Goal: Find specific page/section: Find specific page/section

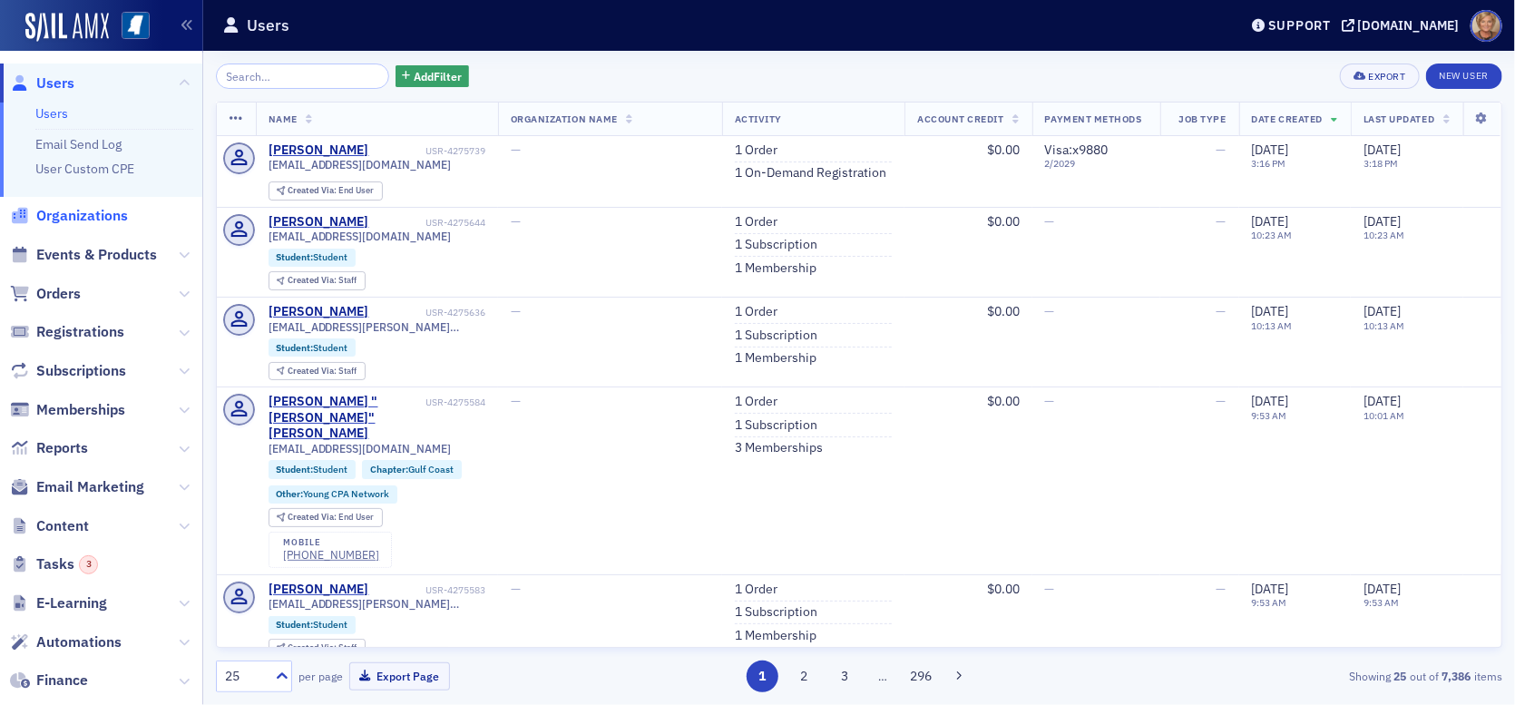
click at [60, 214] on span "Organizations" at bounding box center [82, 216] width 92 height 20
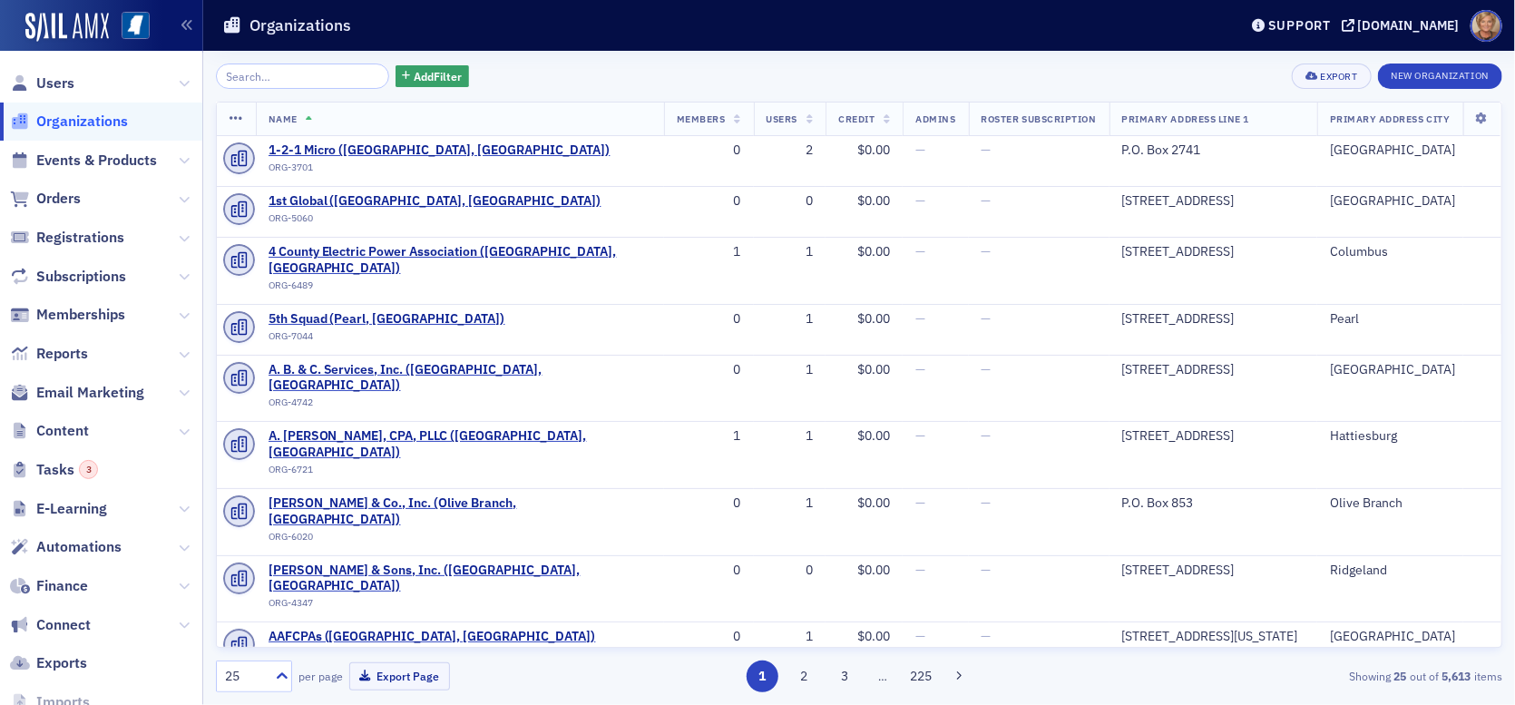
click at [284, 77] on input "search" at bounding box center [302, 75] width 173 height 25
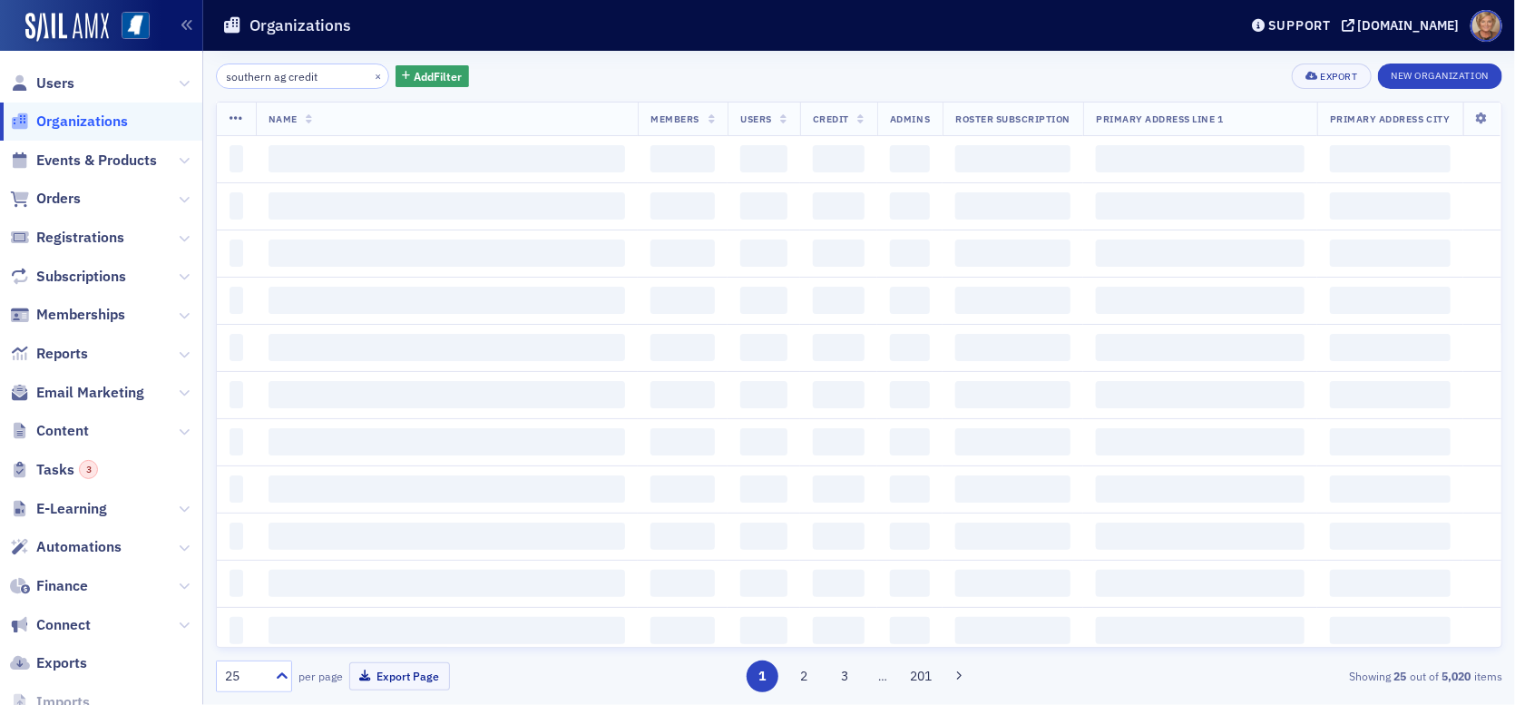
type input "southern ag credit"
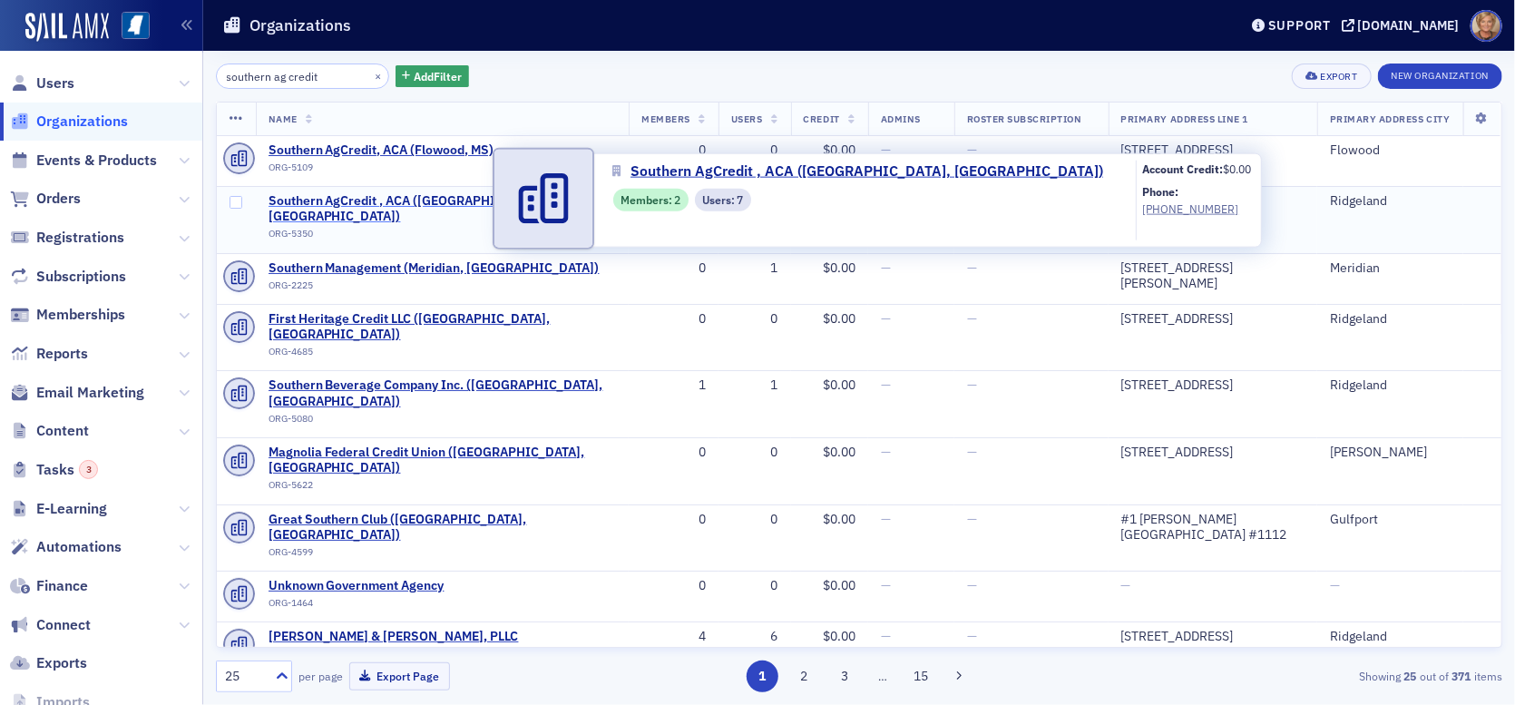
click at [356, 202] on span "Southern AgCredit , ACA ([GEOGRAPHIC_DATA], [GEOGRAPHIC_DATA])" at bounding box center [442, 209] width 348 height 32
select select "US"
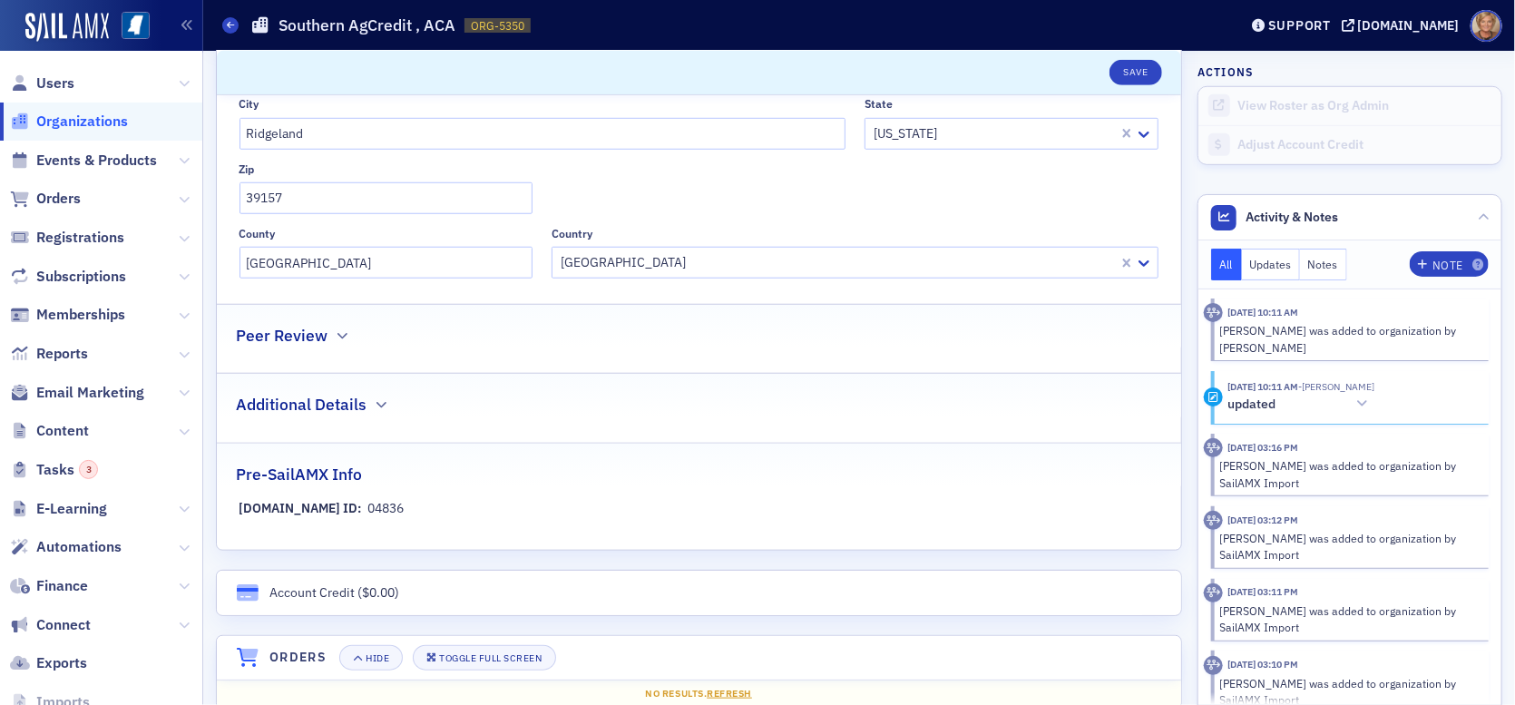
scroll to position [907, 0]
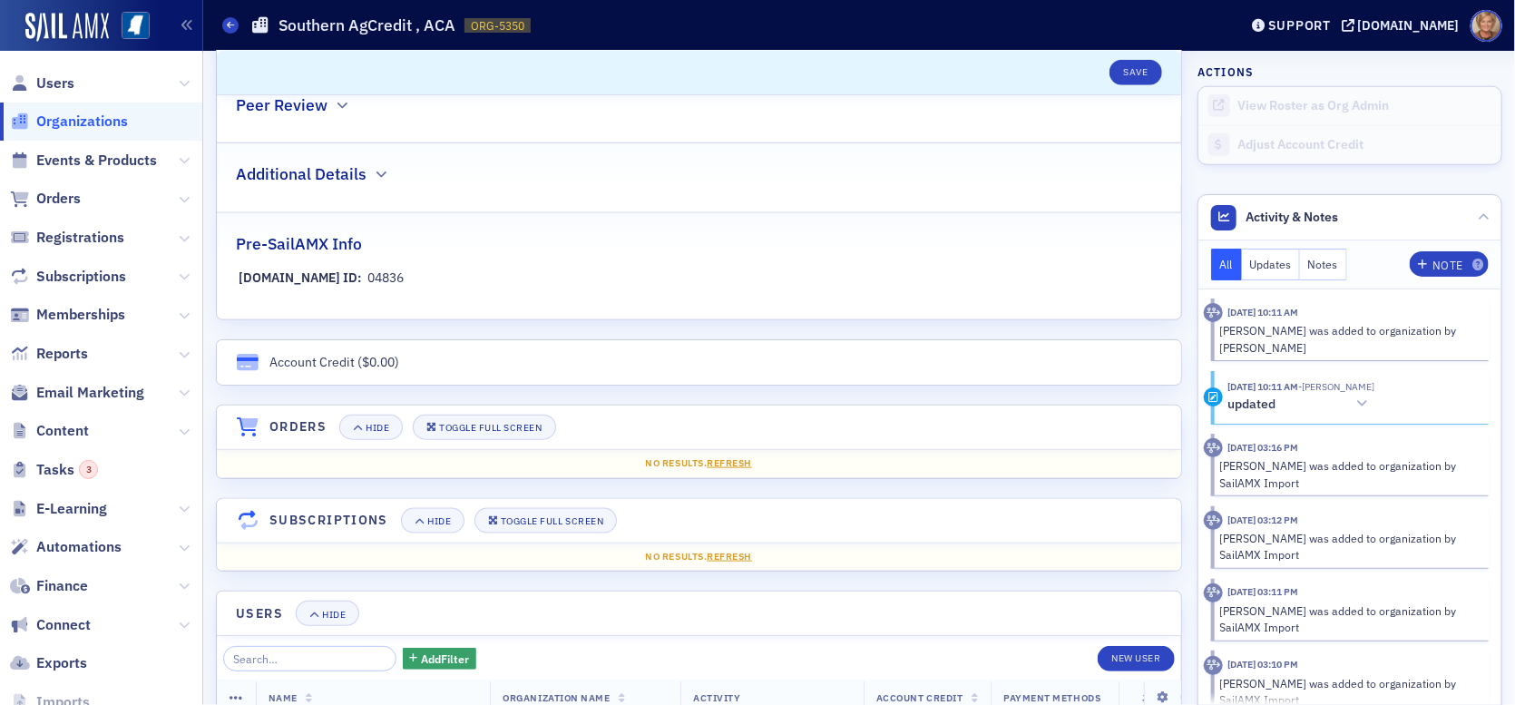
click at [309, 424] on h4 "Orders" at bounding box center [297, 426] width 57 height 19
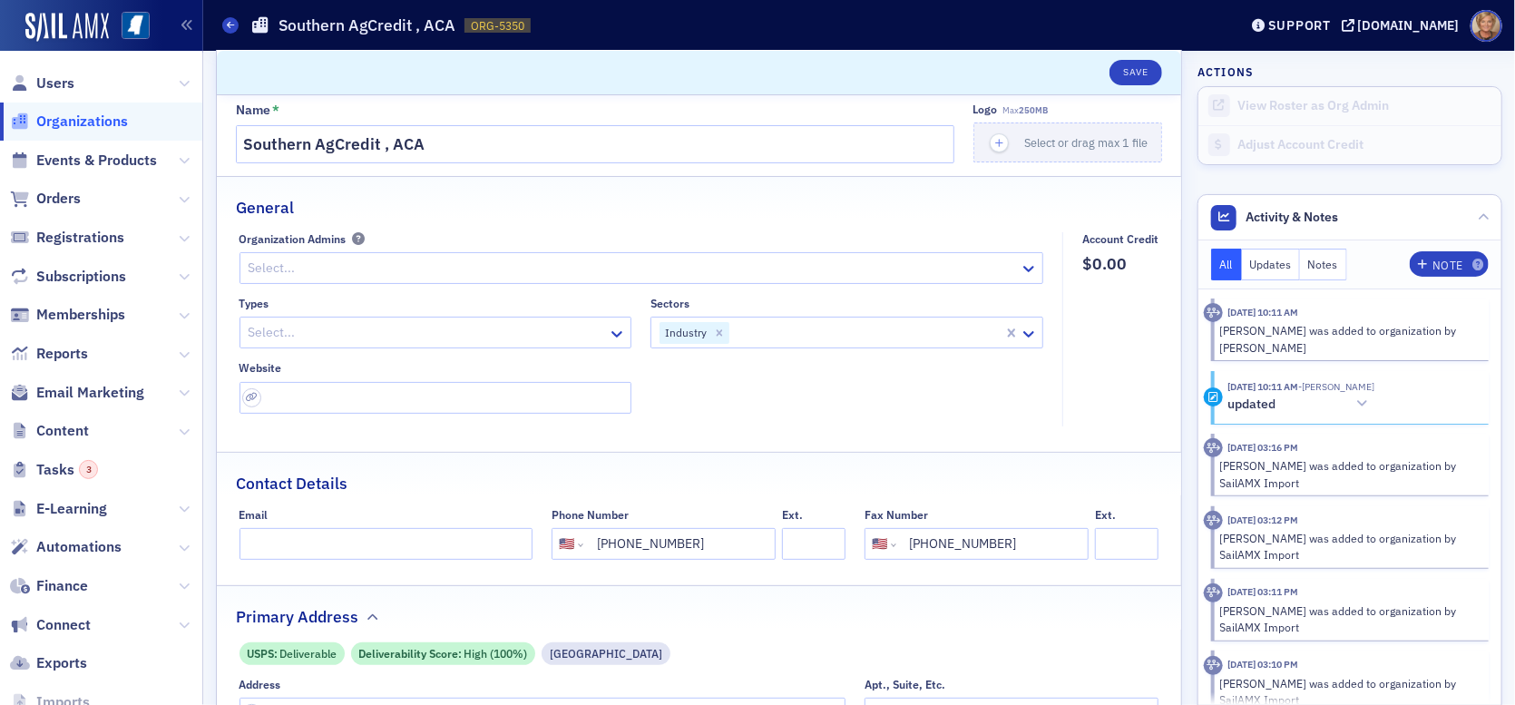
scroll to position [0, 0]
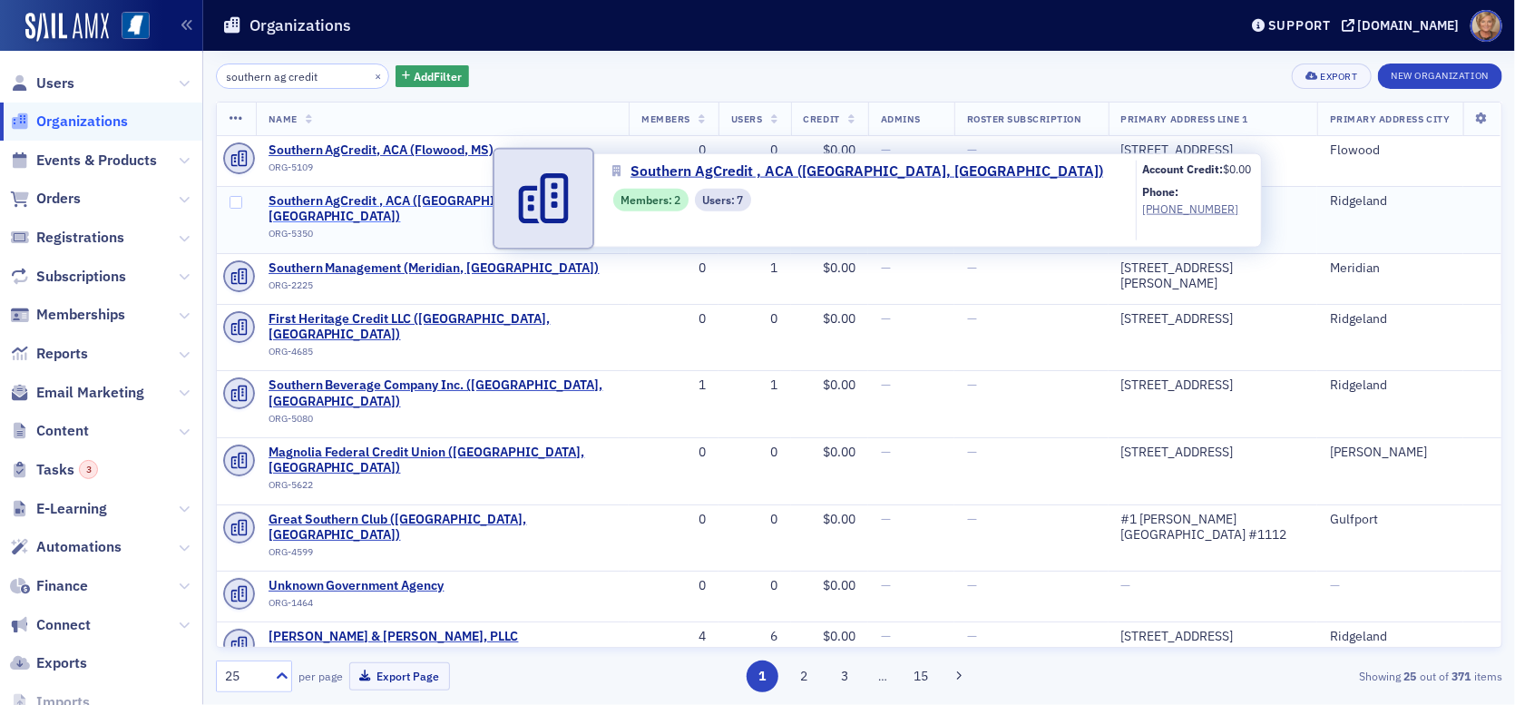
click at [381, 199] on span "Southern AgCredit , ACA ([GEOGRAPHIC_DATA], [GEOGRAPHIC_DATA])" at bounding box center [442, 209] width 348 height 32
select select "US"
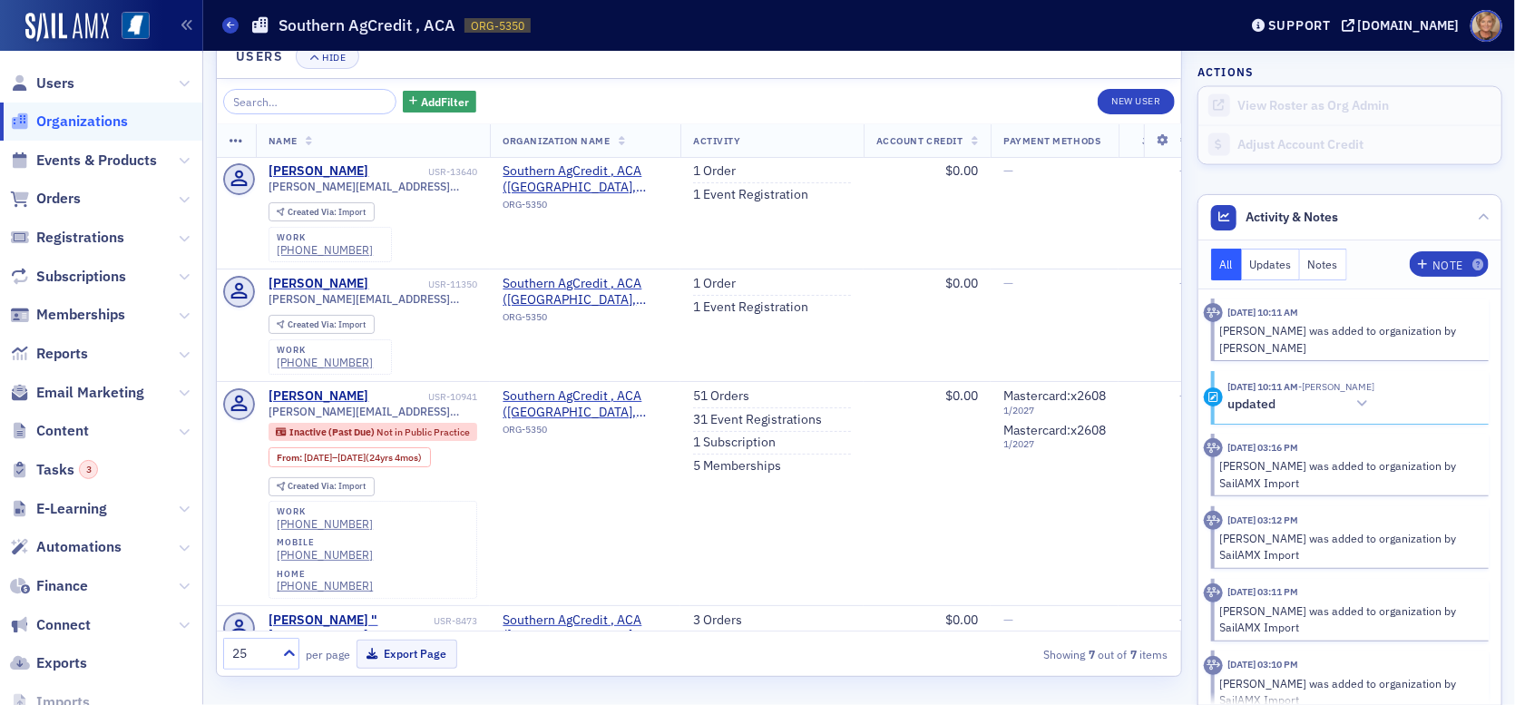
scroll to position [1282, 0]
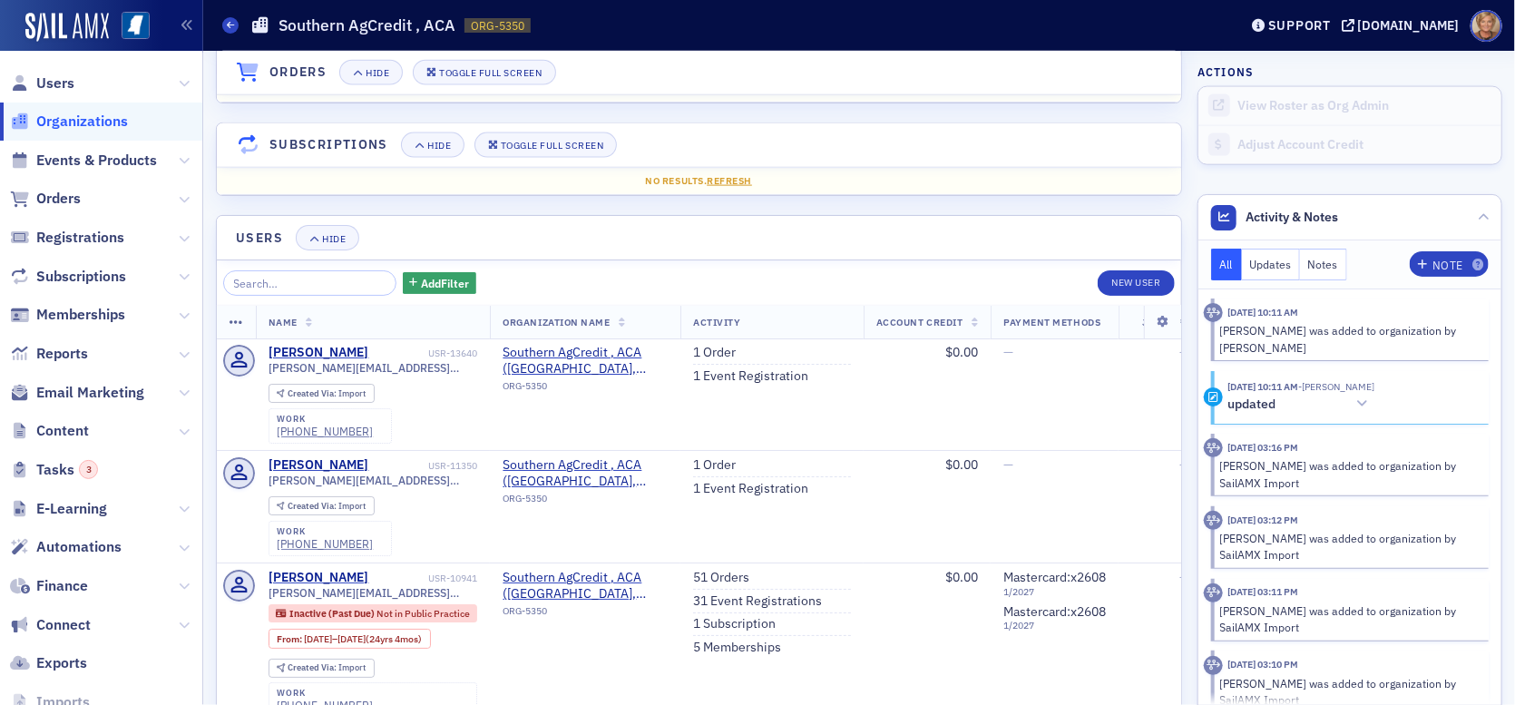
click at [303, 72] on h4 "Orders" at bounding box center [297, 72] width 57 height 19
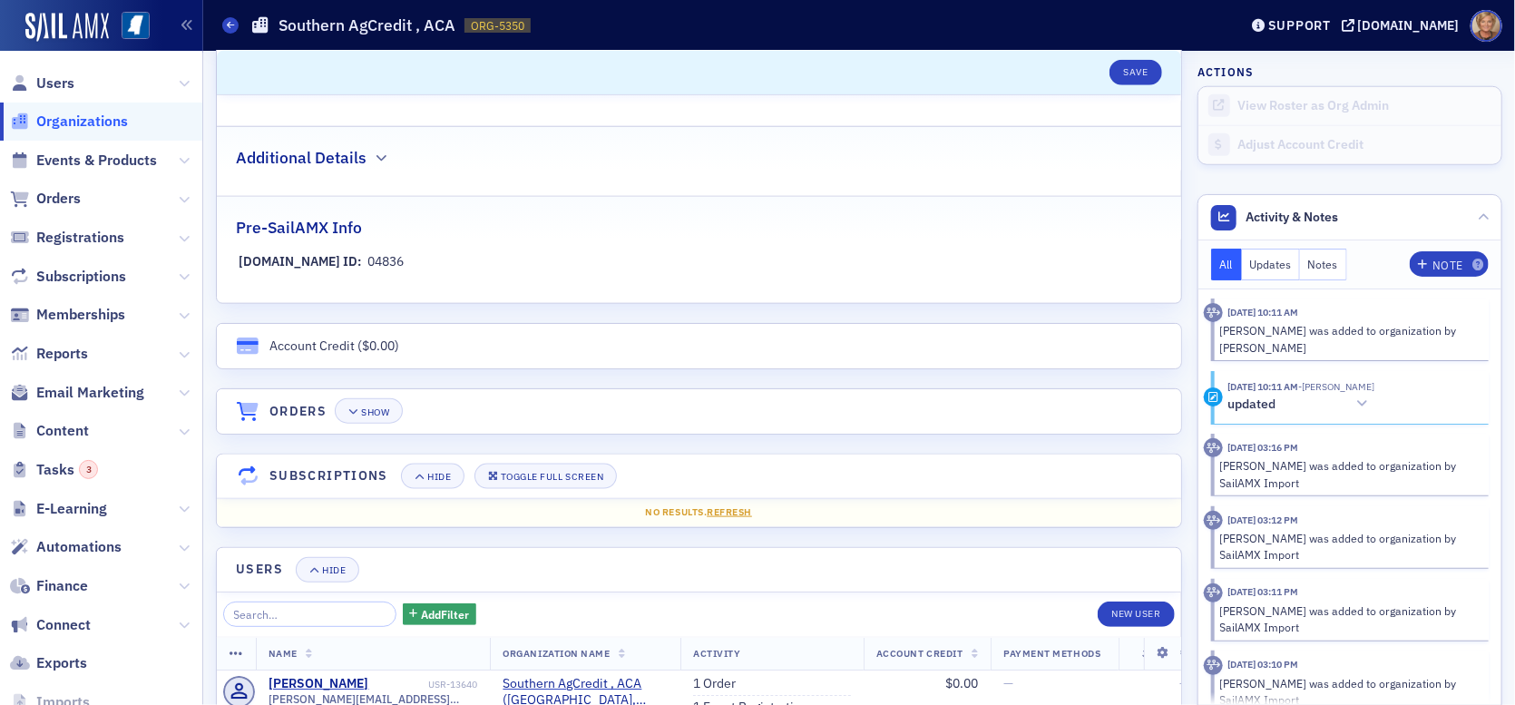
scroll to position [920, 0]
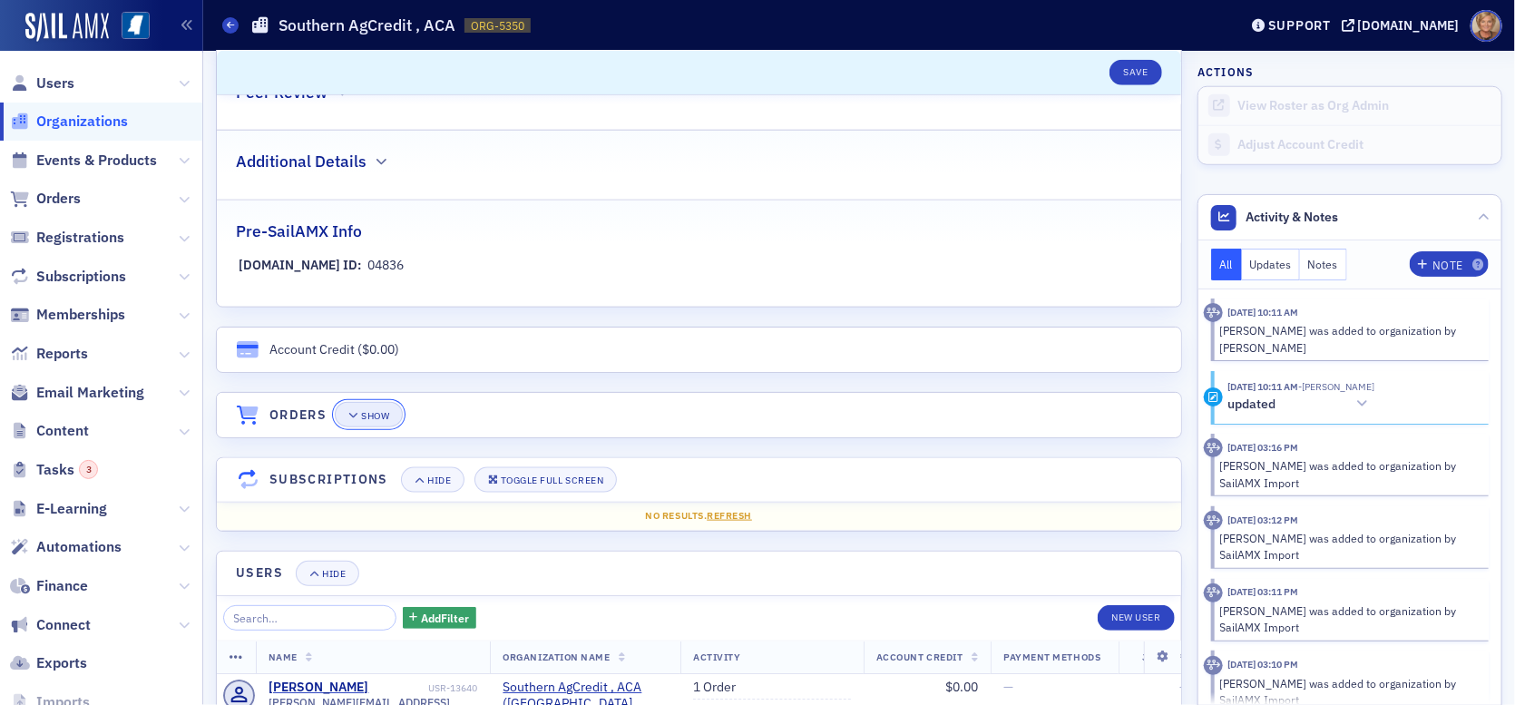
click at [356, 412] on icon "button" at bounding box center [353, 416] width 11 height 10
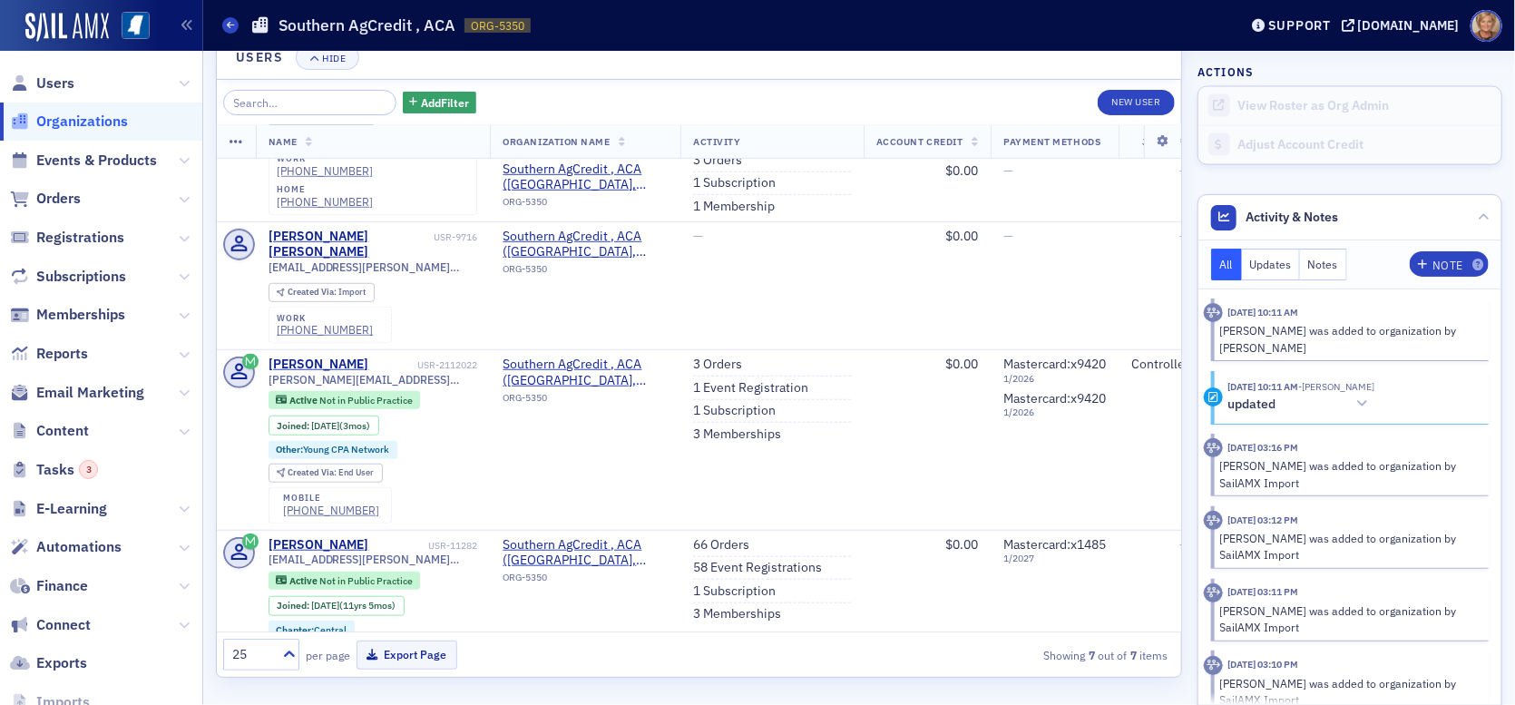
scroll to position [1464, 0]
click at [724, 536] on link "66 Orders" at bounding box center [721, 544] width 56 height 16
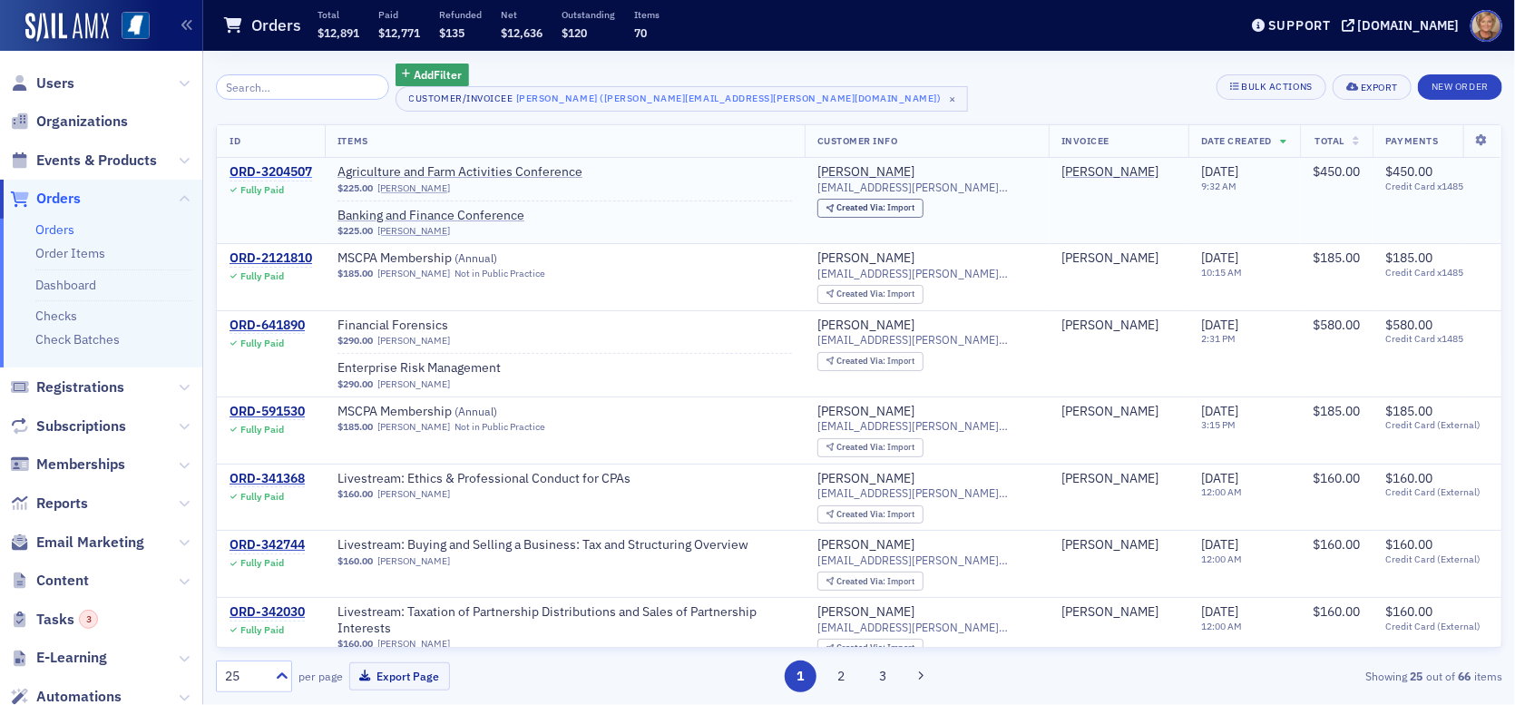
click at [272, 176] on div "ORD-3204507" at bounding box center [270, 172] width 83 height 16
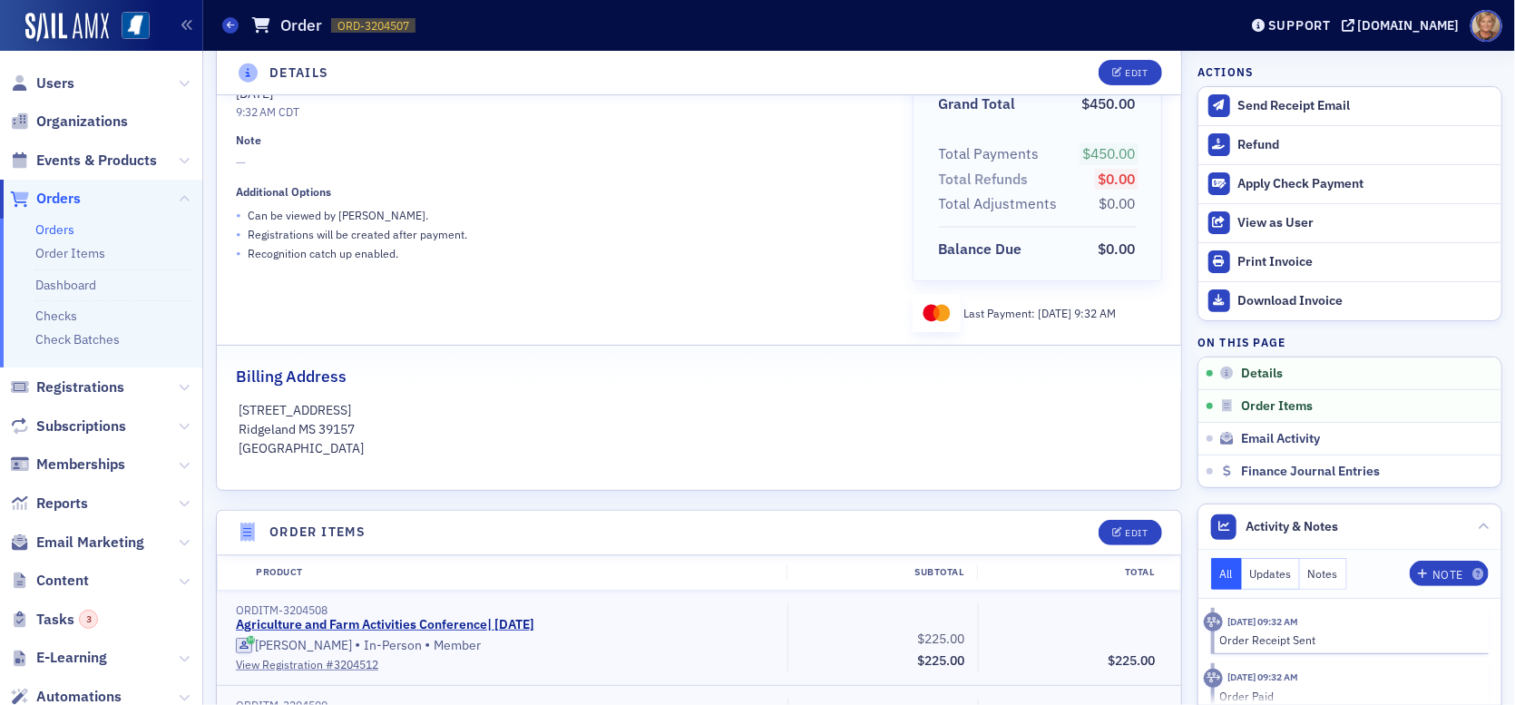
scroll to position [544, 0]
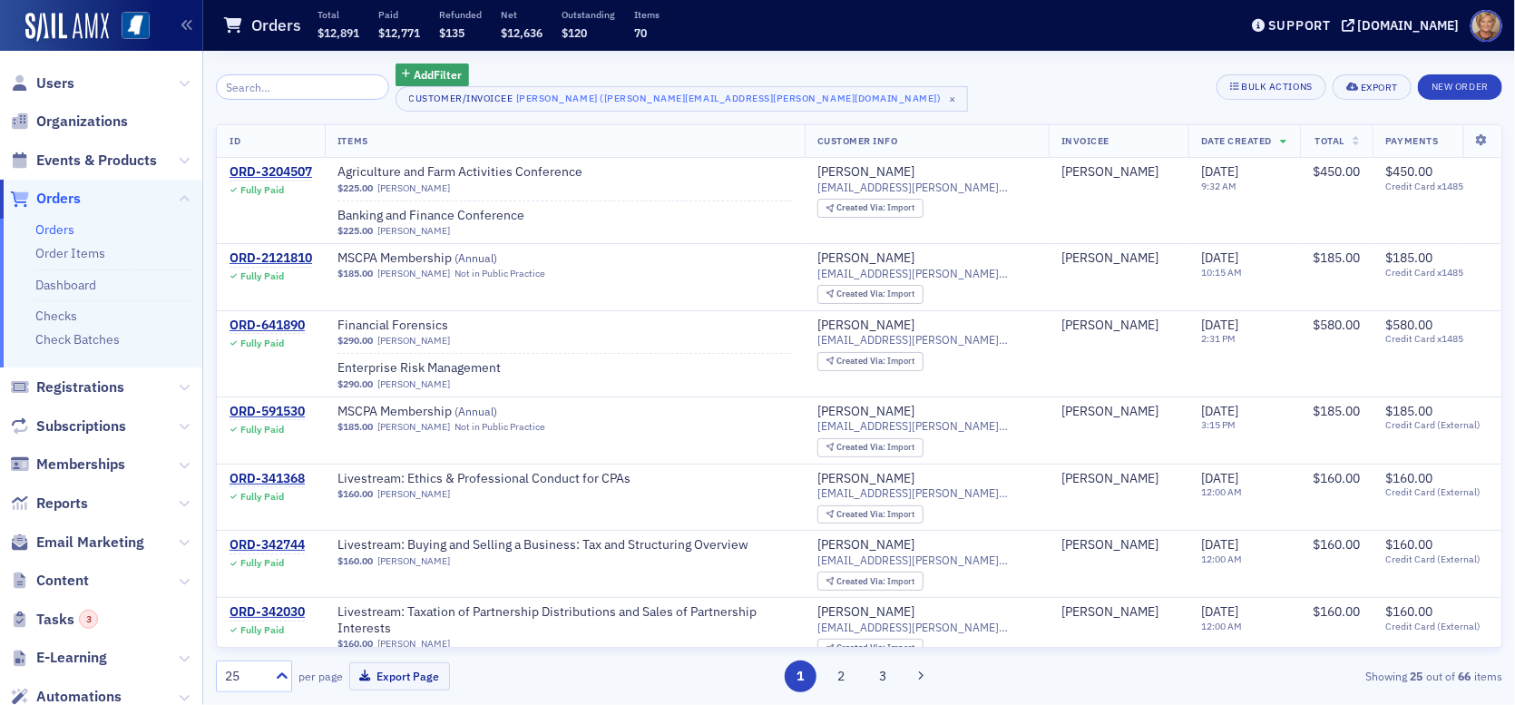
click at [42, 200] on span "Orders" at bounding box center [58, 199] width 44 height 20
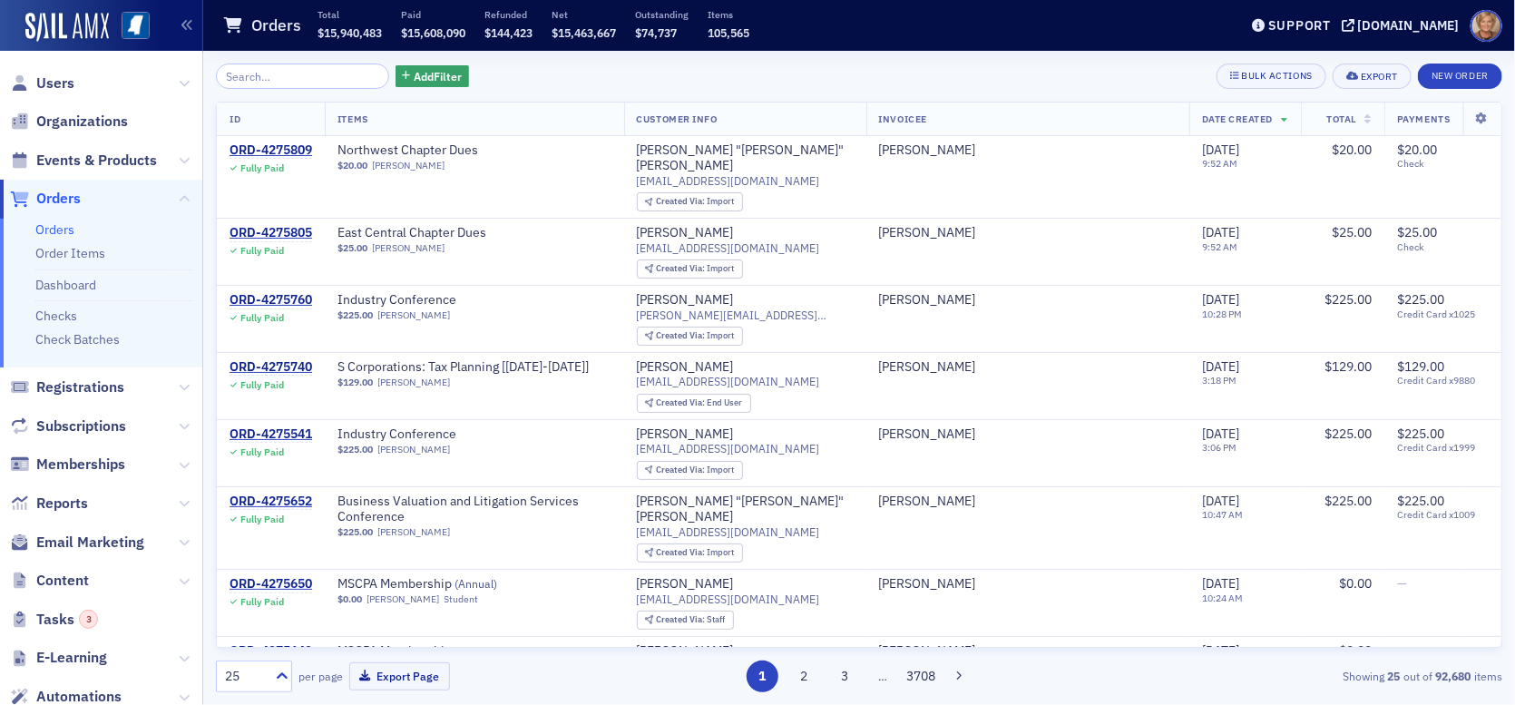
click at [289, 79] on input "search" at bounding box center [302, 75] width 173 height 25
click at [101, 127] on span "Organizations" at bounding box center [82, 122] width 92 height 20
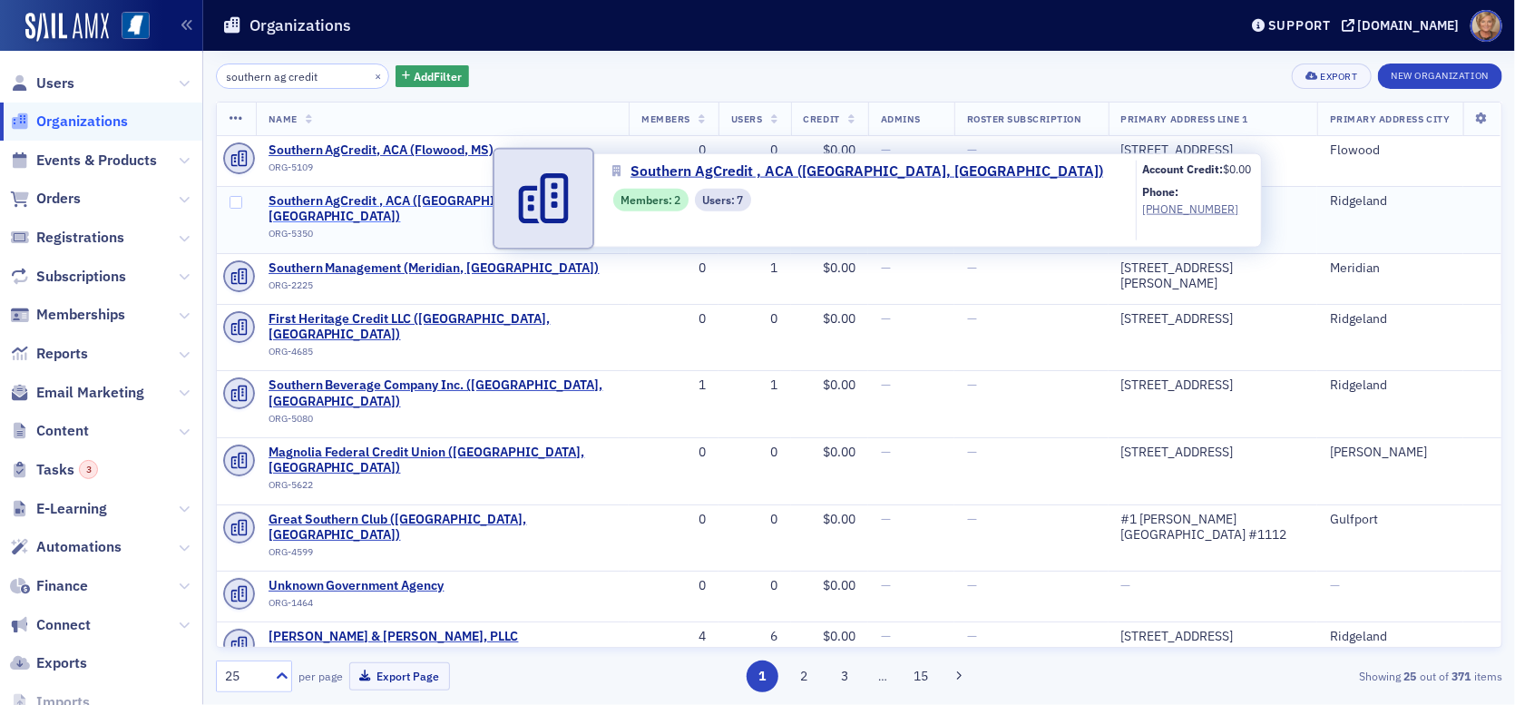
click at [364, 201] on span "Southern AgCredit , ACA ([GEOGRAPHIC_DATA], [GEOGRAPHIC_DATA])" at bounding box center [442, 209] width 348 height 32
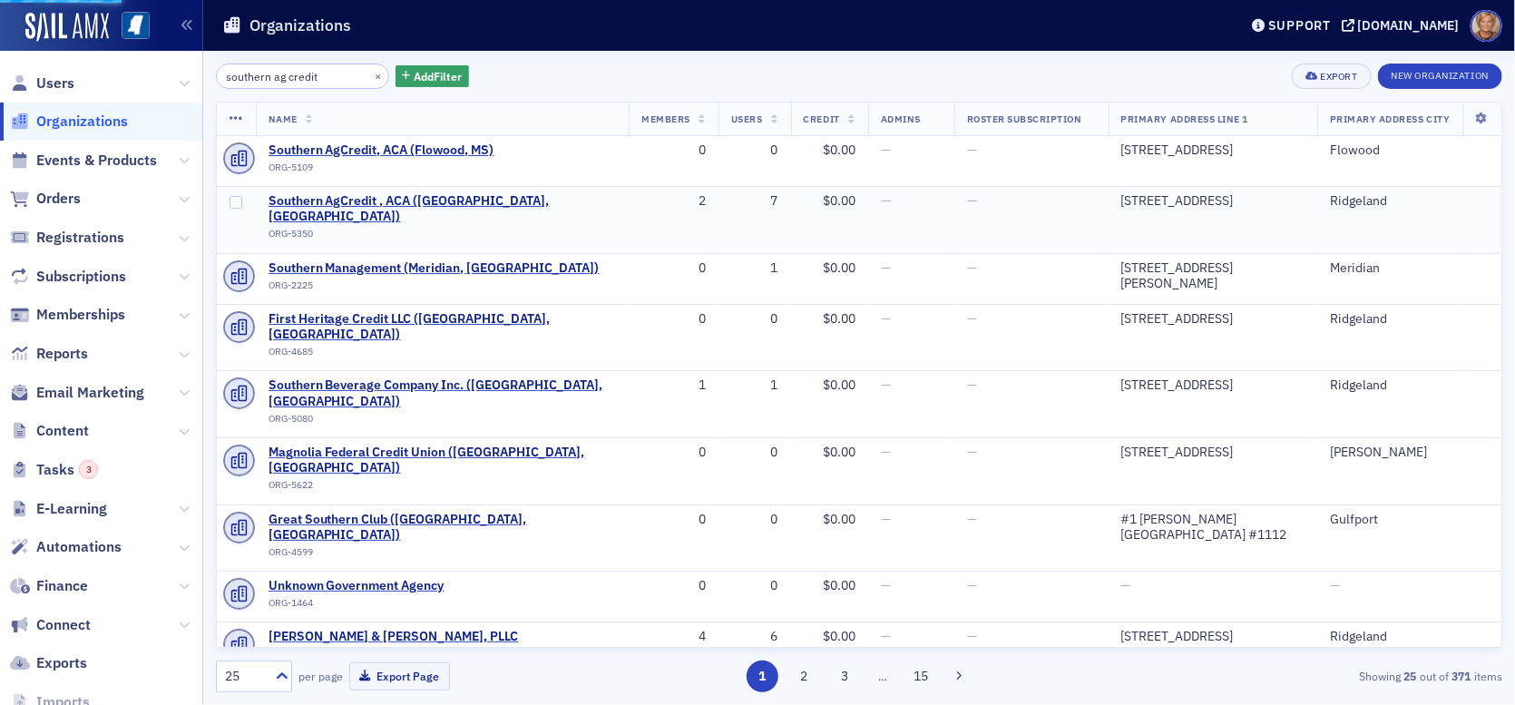
select select "US"
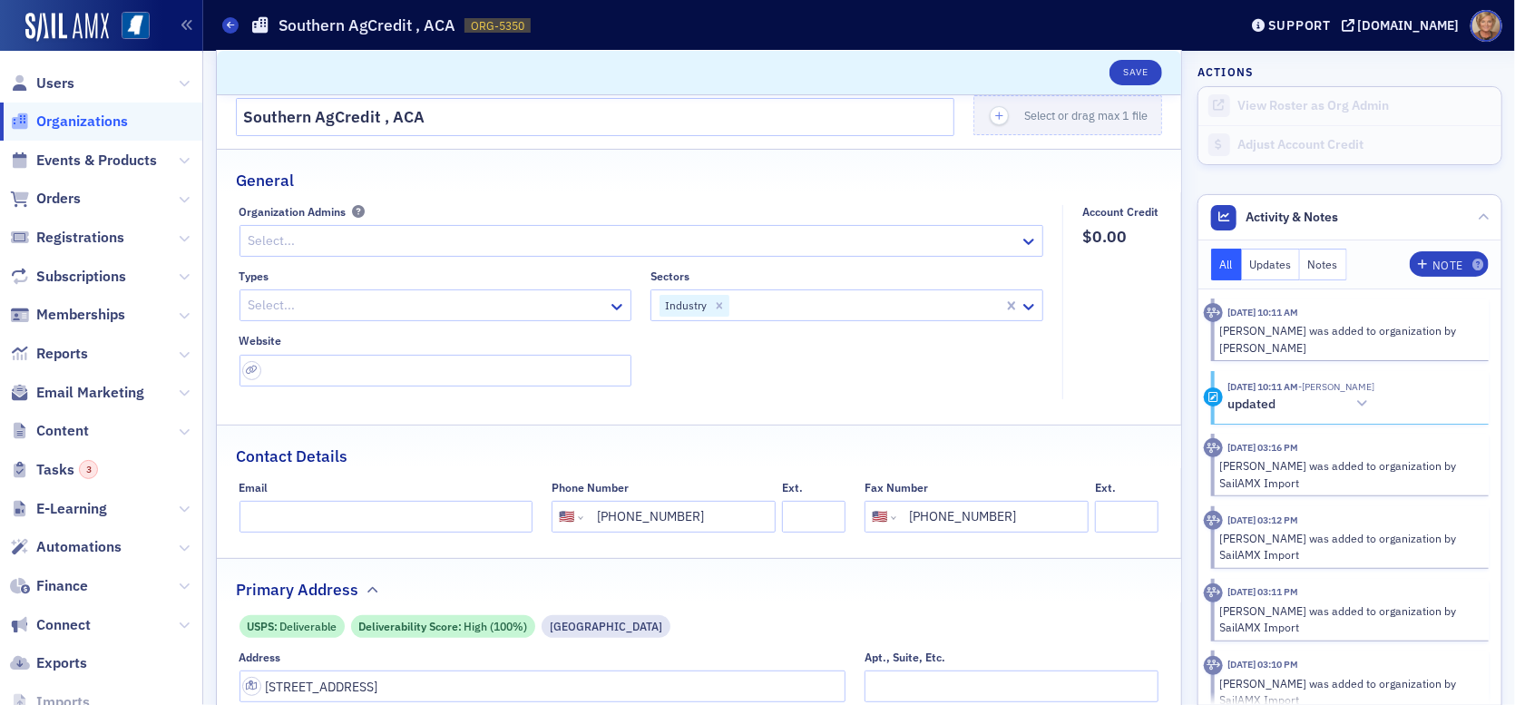
scroll to position [91, 0]
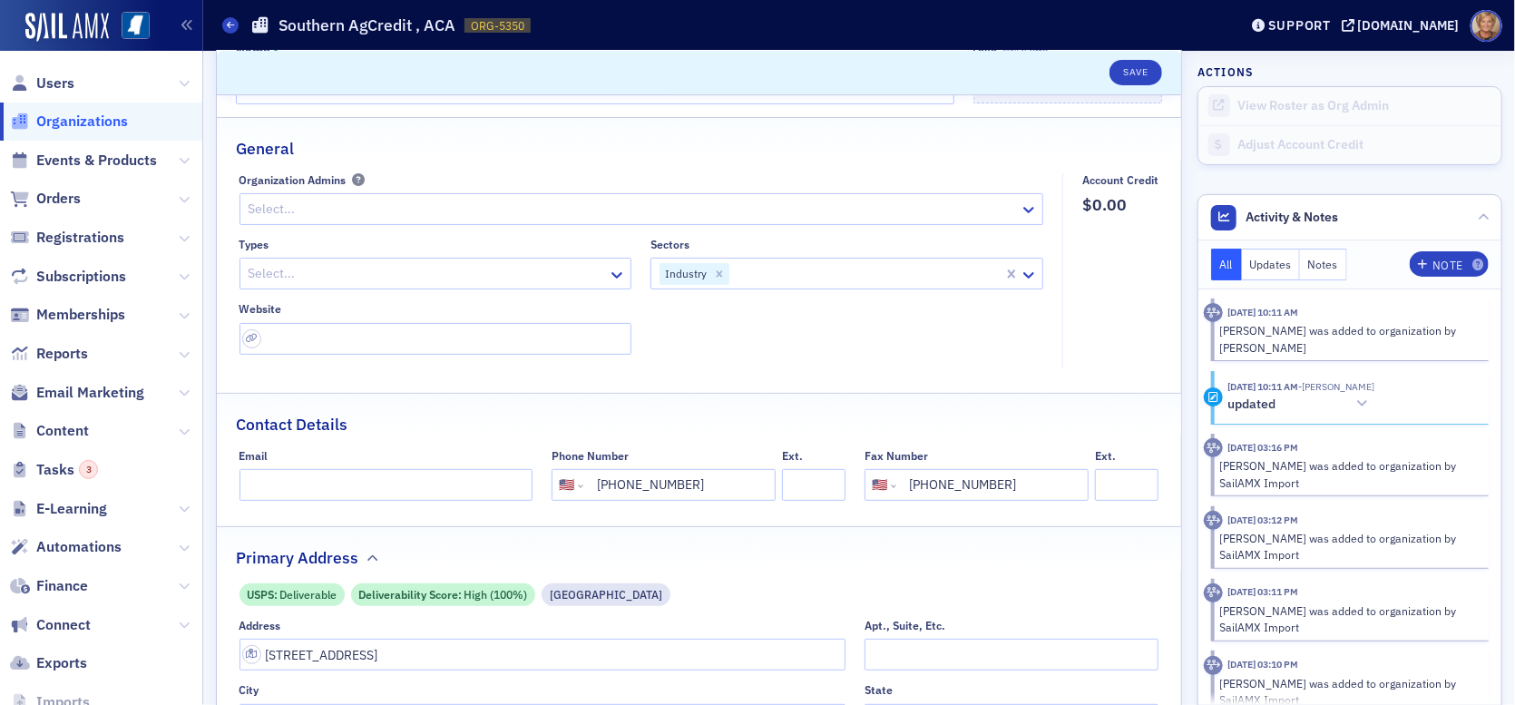
click at [74, 121] on span "Organizations" at bounding box center [82, 122] width 92 height 20
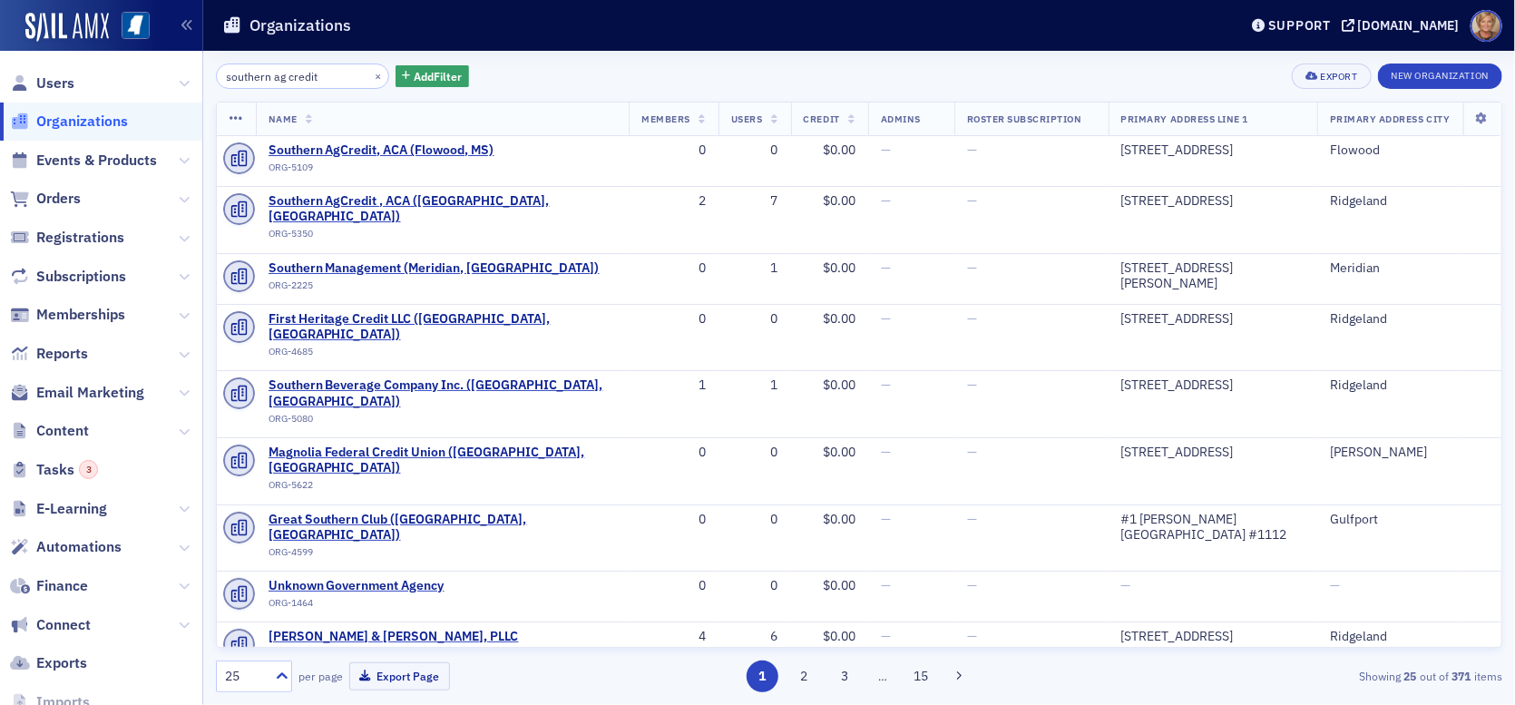
drag, startPoint x: 333, startPoint y: 65, endPoint x: 214, endPoint y: 73, distance: 119.1
click at [214, 73] on div "southern ag credit × Add Filter Export New Organization Name Members Users Cred…" at bounding box center [858, 378] width 1311 height 654
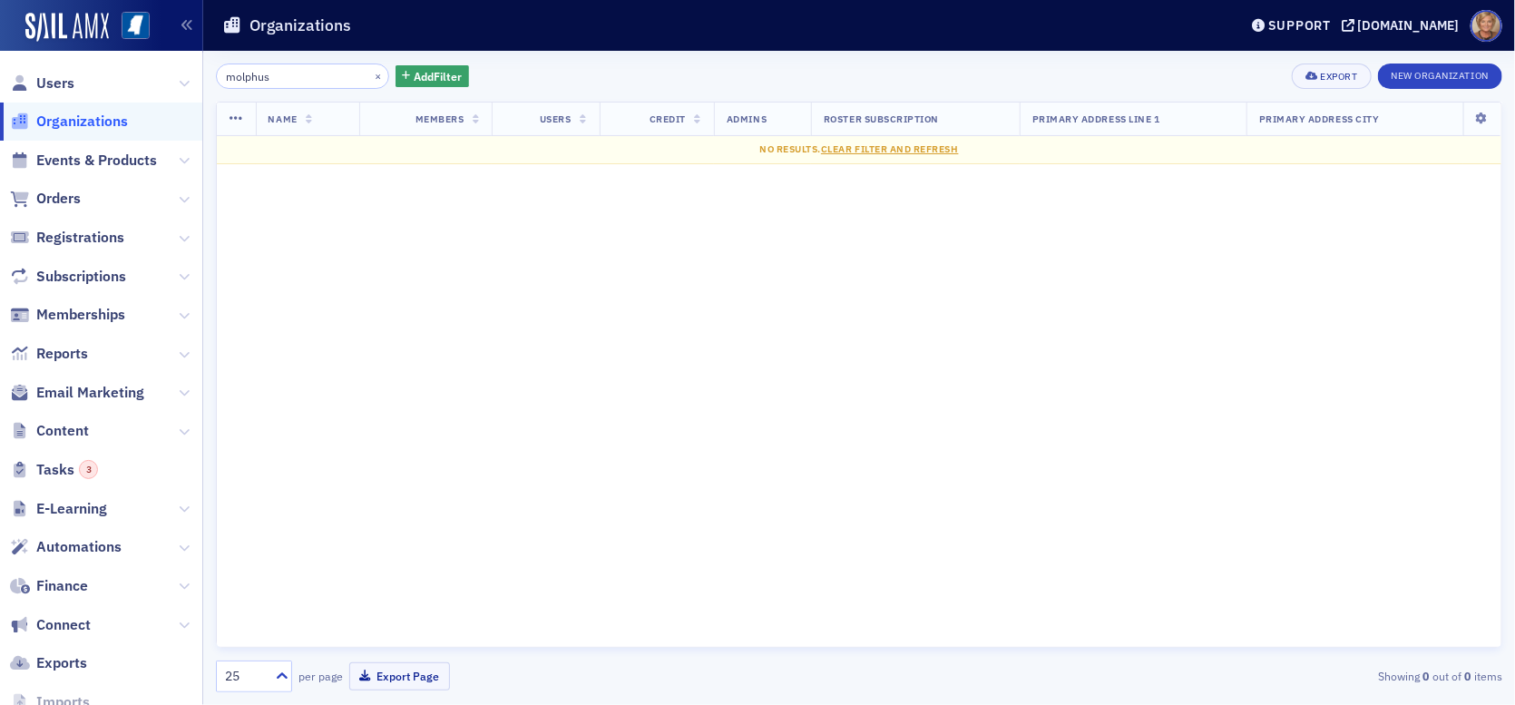
drag, startPoint x: 286, startPoint y: 75, endPoint x: 196, endPoint y: 70, distance: 89.9
click at [196, 70] on div "Users Organizations Events & Products Orders Registrations Subscriptions Member…" at bounding box center [757, 352] width 1515 height 705
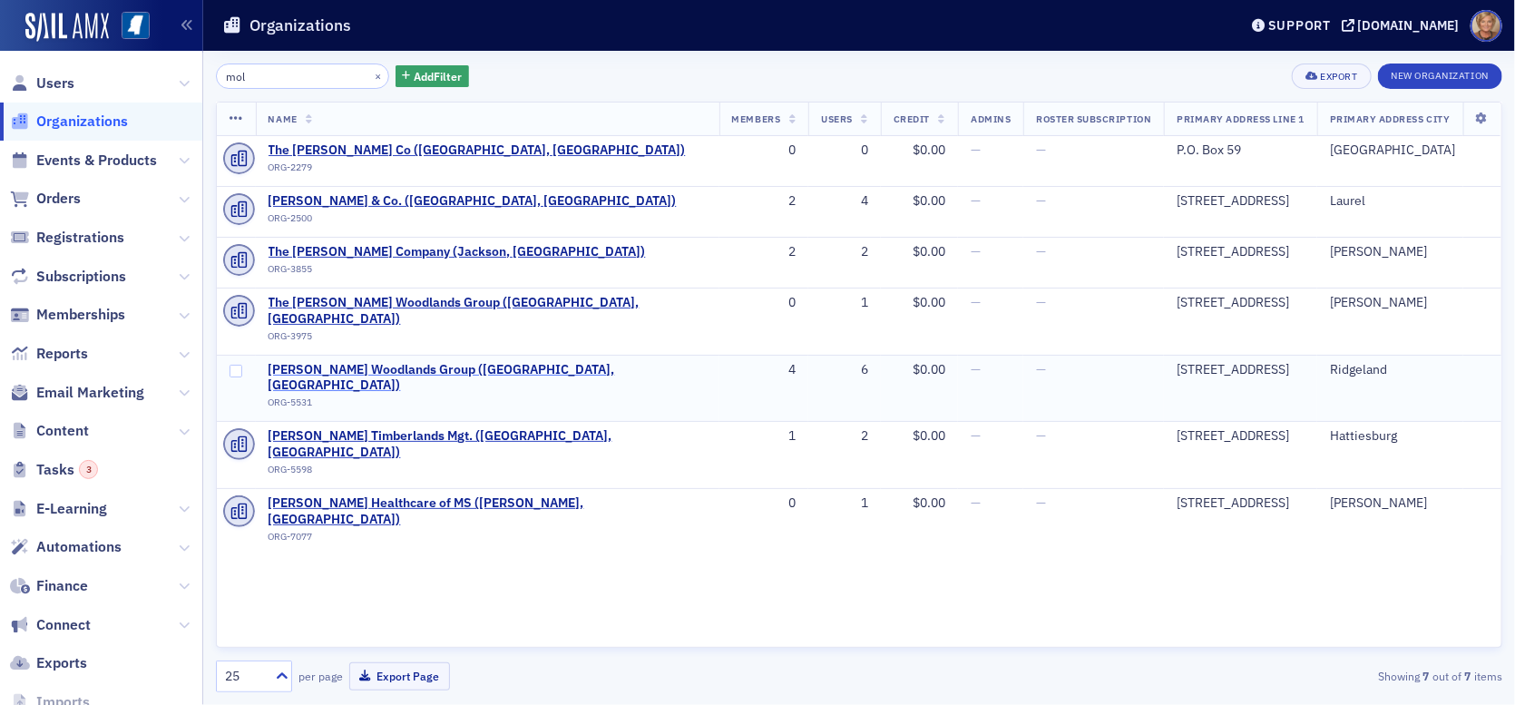
type input "mol"
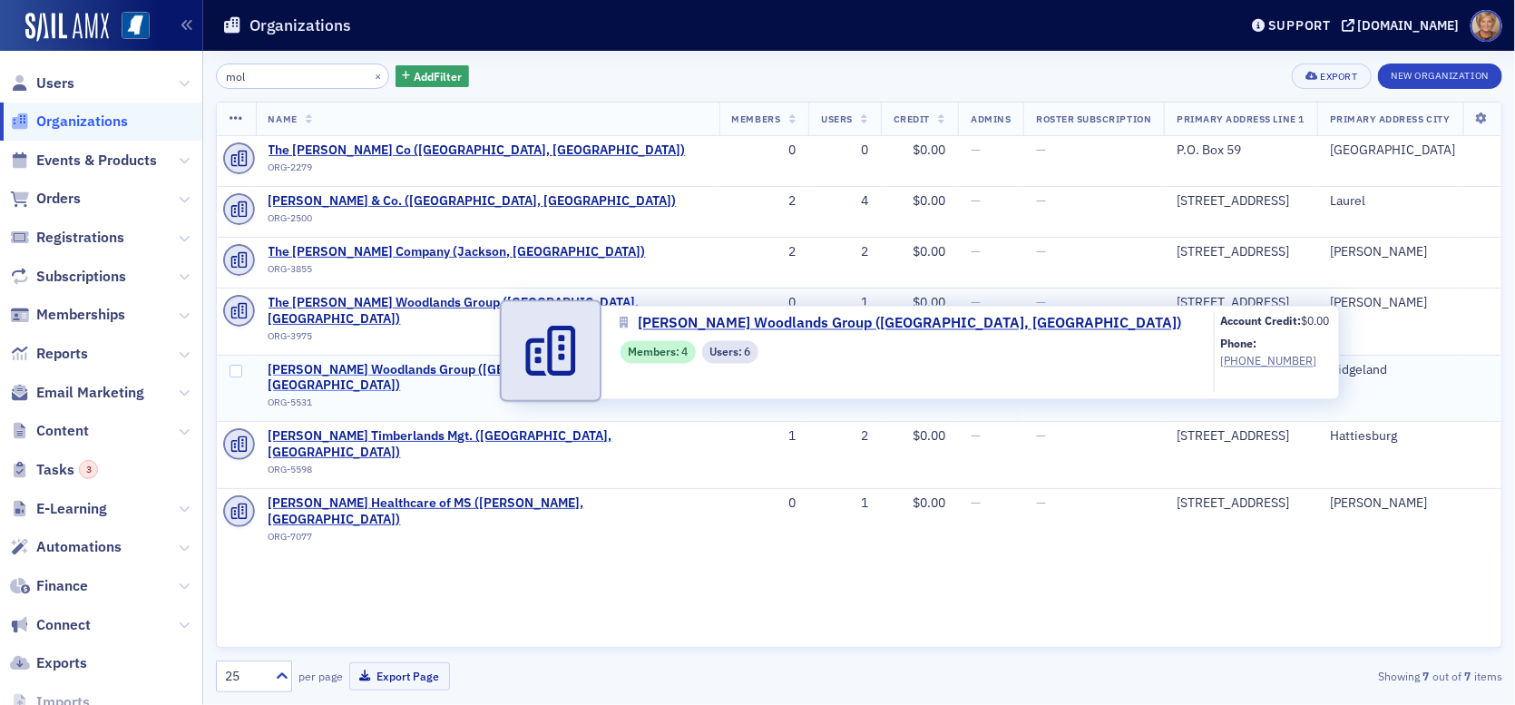
click at [453, 362] on span "[PERSON_NAME] Woodlands Group ([GEOGRAPHIC_DATA], [GEOGRAPHIC_DATA])" at bounding box center [487, 378] width 438 height 32
select select "US"
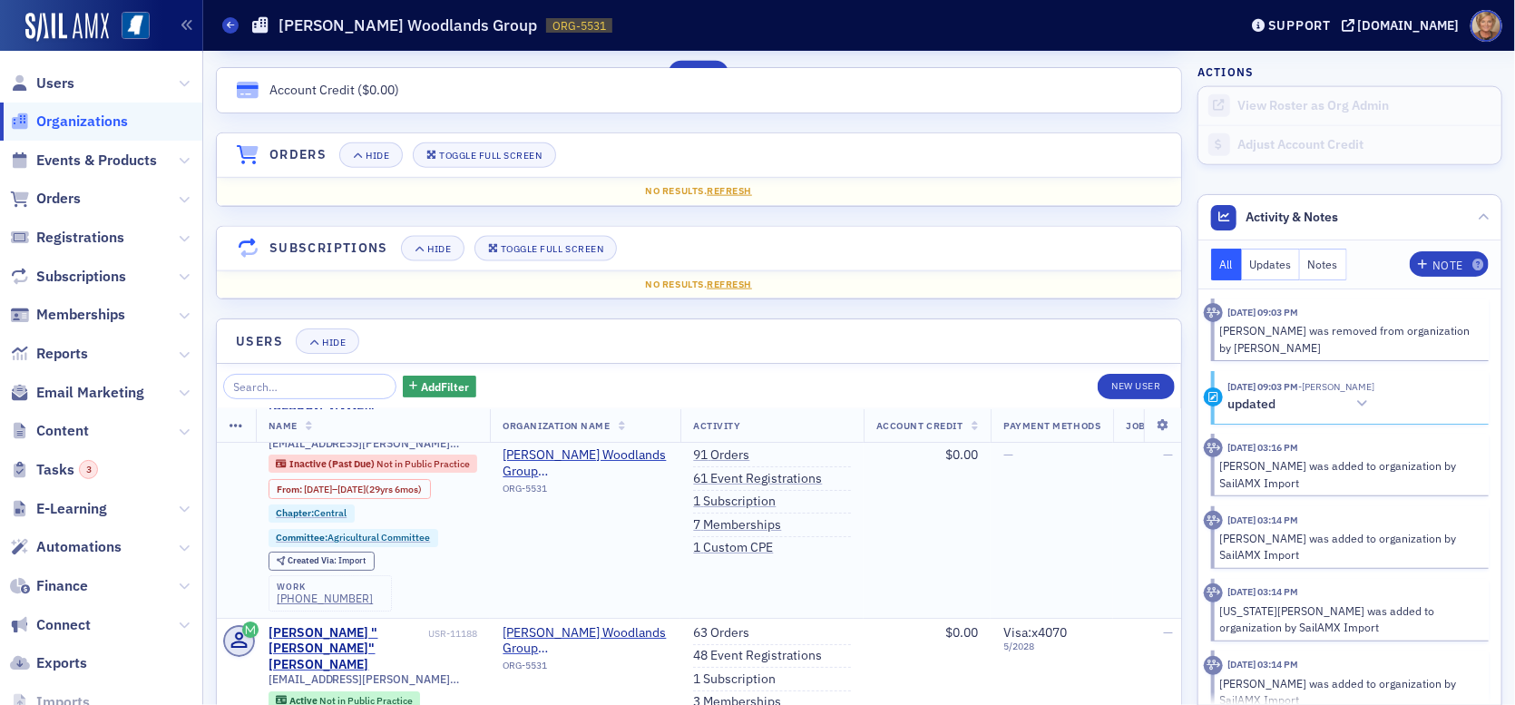
scroll to position [91, 0]
